Goal: Task Accomplishment & Management: Complete application form

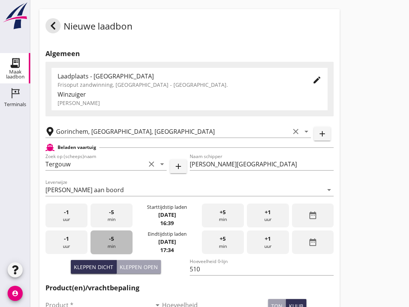
click at [118, 248] on div "-5 min" at bounding box center [111, 242] width 42 height 24
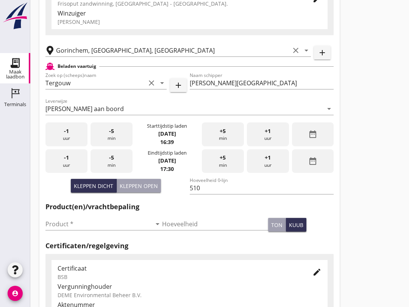
scroll to position [81, 0]
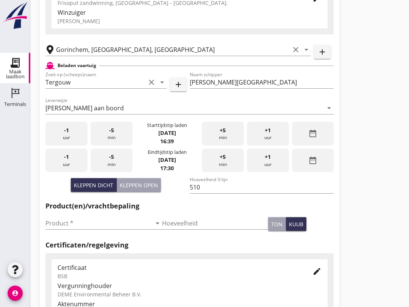
click at [89, 226] on input "Product *" at bounding box center [98, 223] width 106 height 12
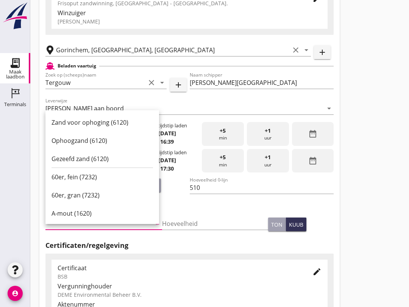
click at [100, 141] on div "Ophoogzand (6120)" at bounding box center [101, 140] width 101 height 9
type input "Ophoogzand (6120)"
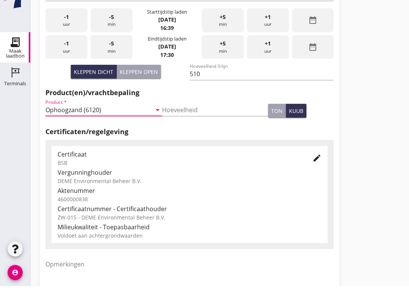
scroll to position [241, 0]
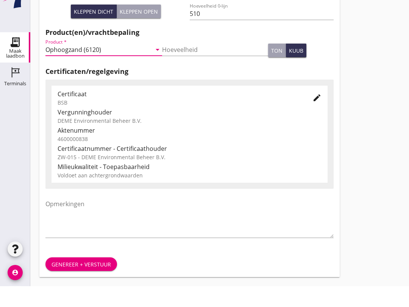
click at [93, 278] on button "Genereer + verstuur" at bounding box center [81, 285] width 72 height 14
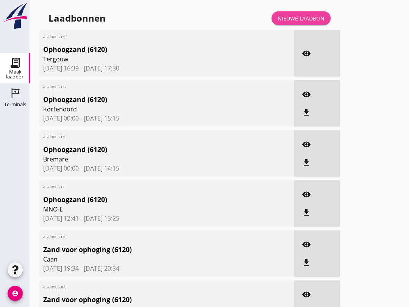
click at [283, 21] on link "Nieuwe laadbon" at bounding box center [300, 18] width 59 height 14
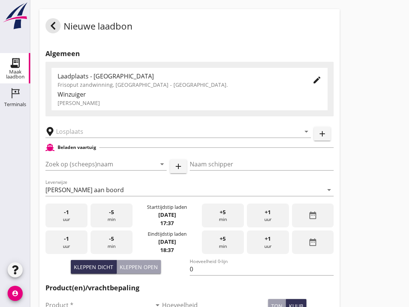
click at [96, 169] on input "Zoek op (scheeps)naam" at bounding box center [95, 164] width 100 height 12
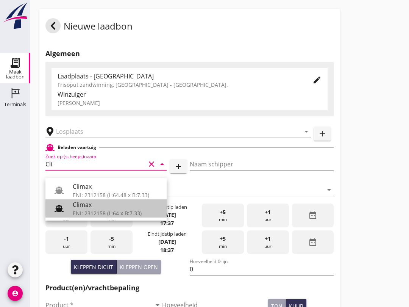
click at [105, 207] on div "Climax" at bounding box center [117, 204] width 88 height 9
type input "Climax"
type input "[PERSON_NAME]"
type input "510"
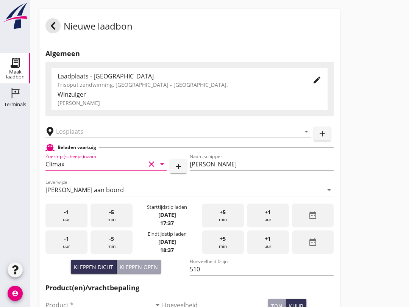
click at [96, 136] on input "text" at bounding box center [172, 131] width 233 height 12
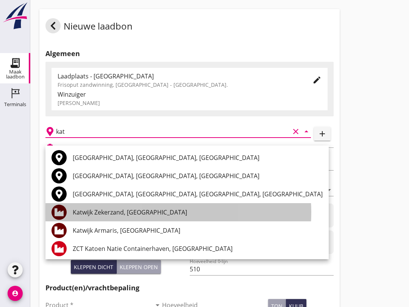
click at [137, 214] on div "Katwijk Zekerzand, [GEOGRAPHIC_DATA]" at bounding box center [198, 211] width 250 height 9
type input "Katwijk Zekerzand, [GEOGRAPHIC_DATA]"
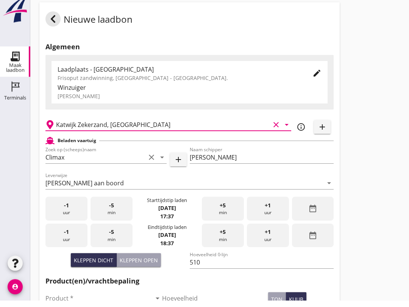
scroll to position [36, 0]
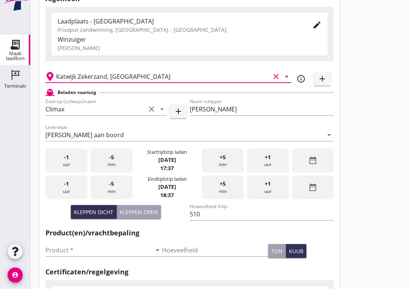
click at [97, 262] on input "Product *" at bounding box center [98, 268] width 106 height 12
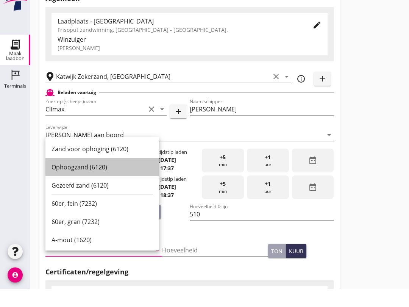
click at [104, 181] on div "Ophoogzand (6120)" at bounding box center [101, 185] width 101 height 9
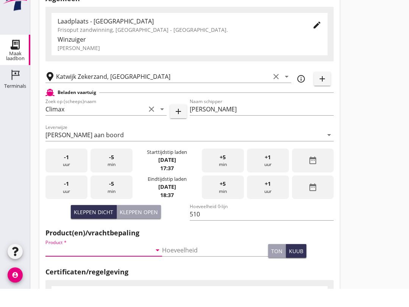
type input "Ophoogzand (6120)"
